Goal: Information Seeking & Learning: Learn about a topic

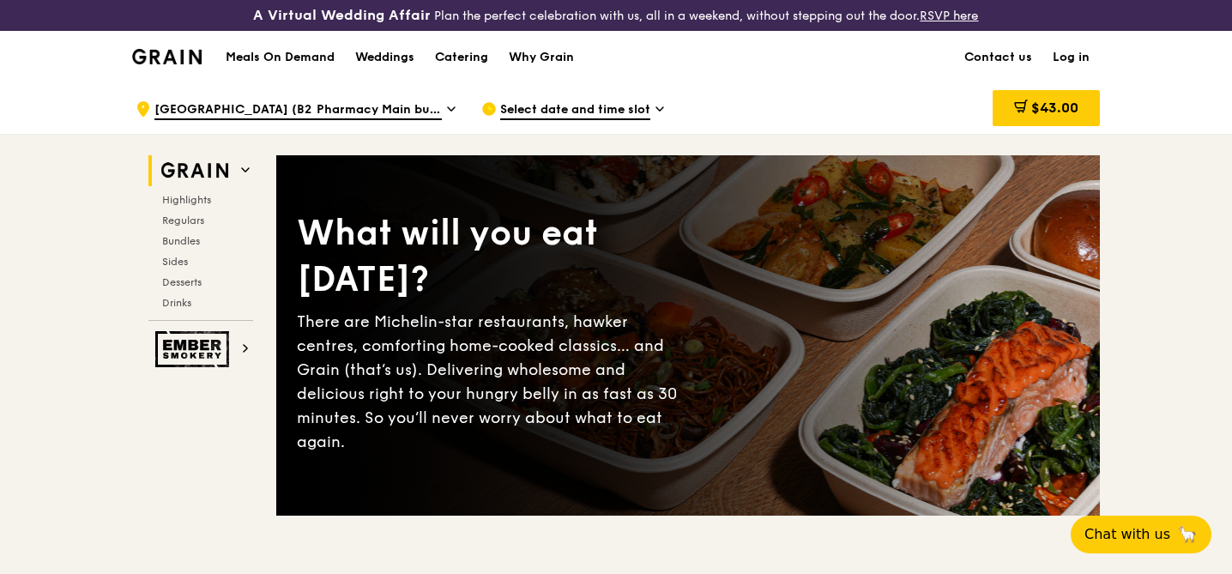
click at [182, 66] on div "Grain logo" at bounding box center [167, 55] width 70 height 51
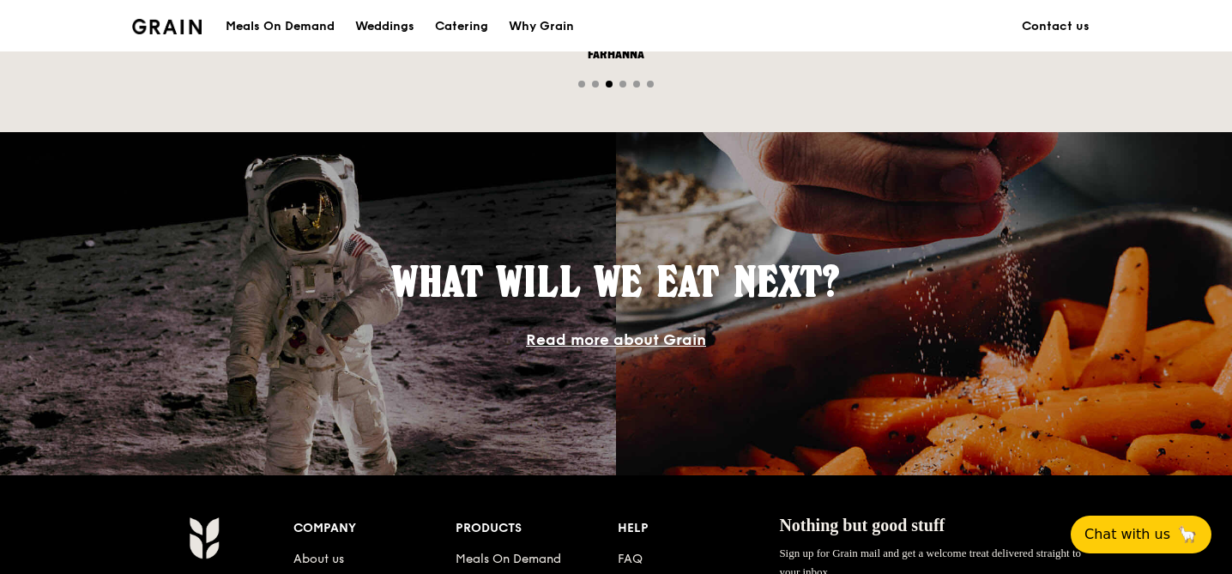
scroll to position [1340, 0]
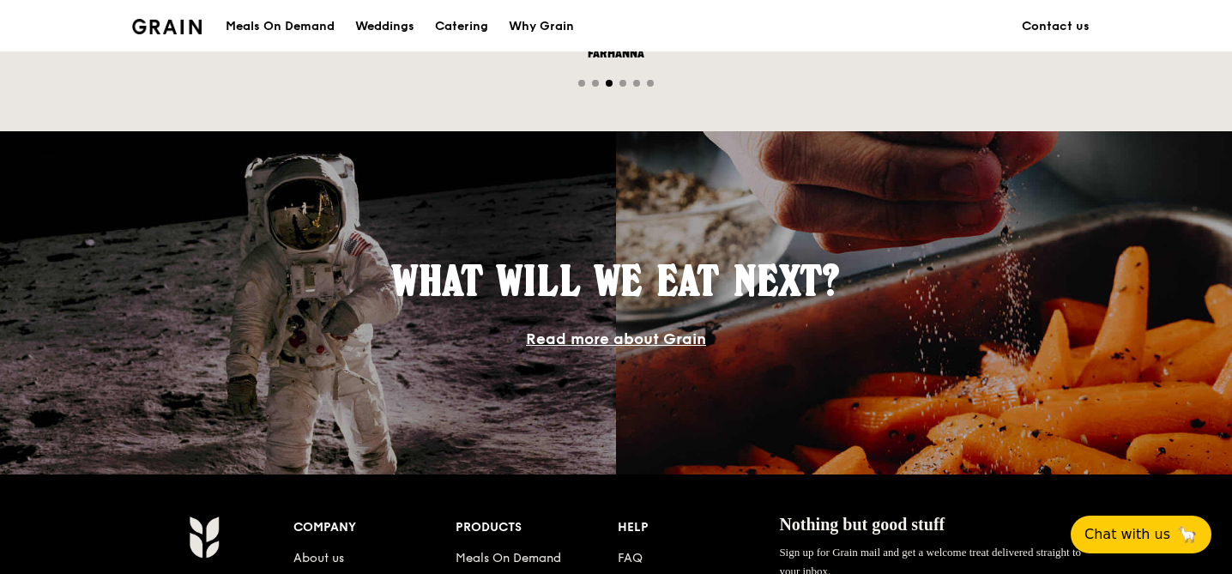
click at [618, 339] on link "Read more about Grain" at bounding box center [616, 339] width 180 height 19
